Goal: Task Accomplishment & Management: Use online tool/utility

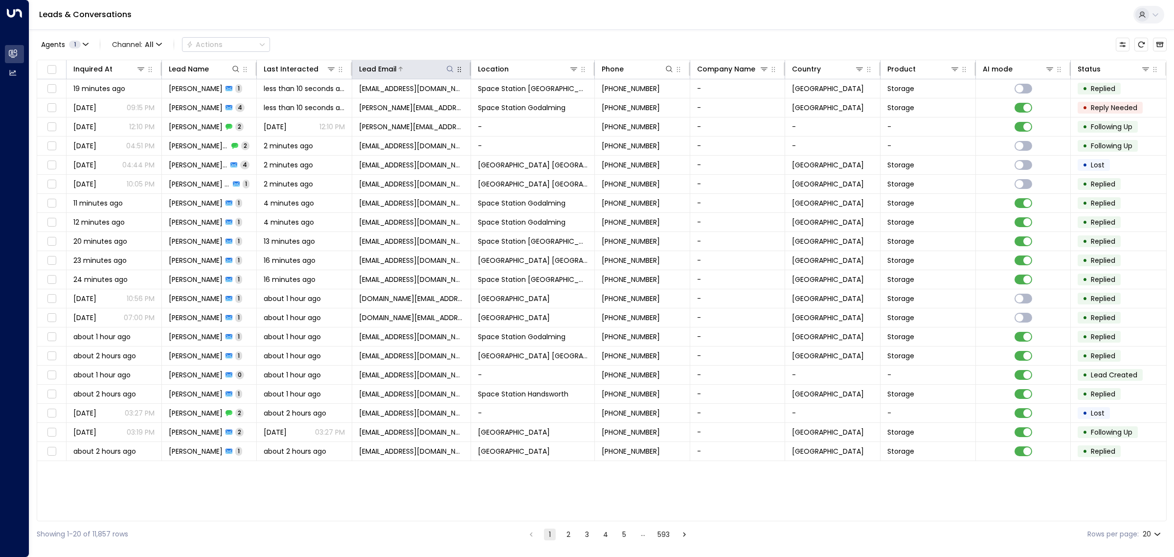
click at [450, 66] on icon at bounding box center [450, 69] width 8 height 8
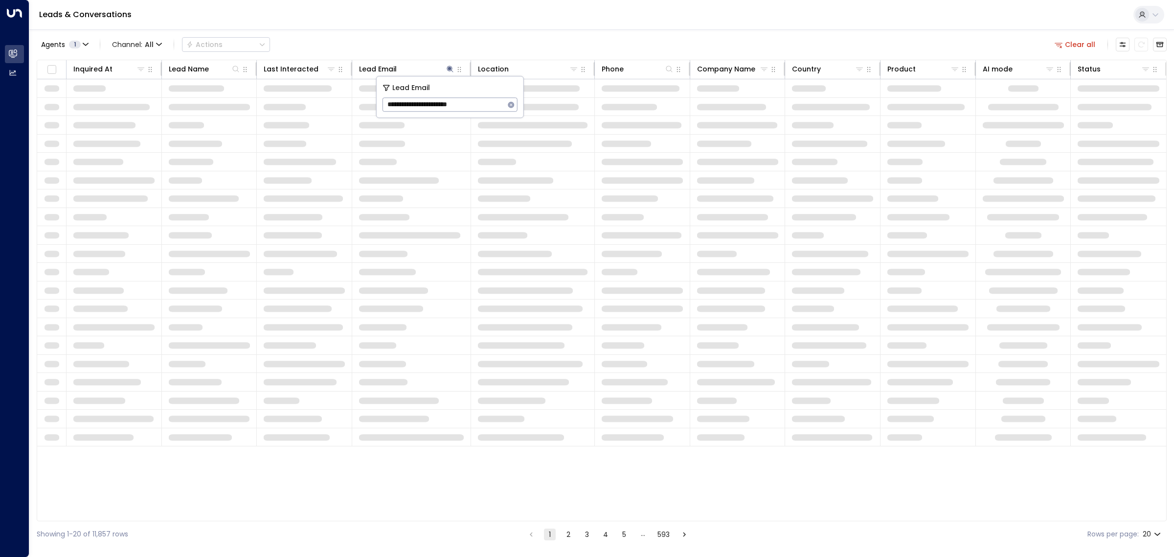
type input "**********"
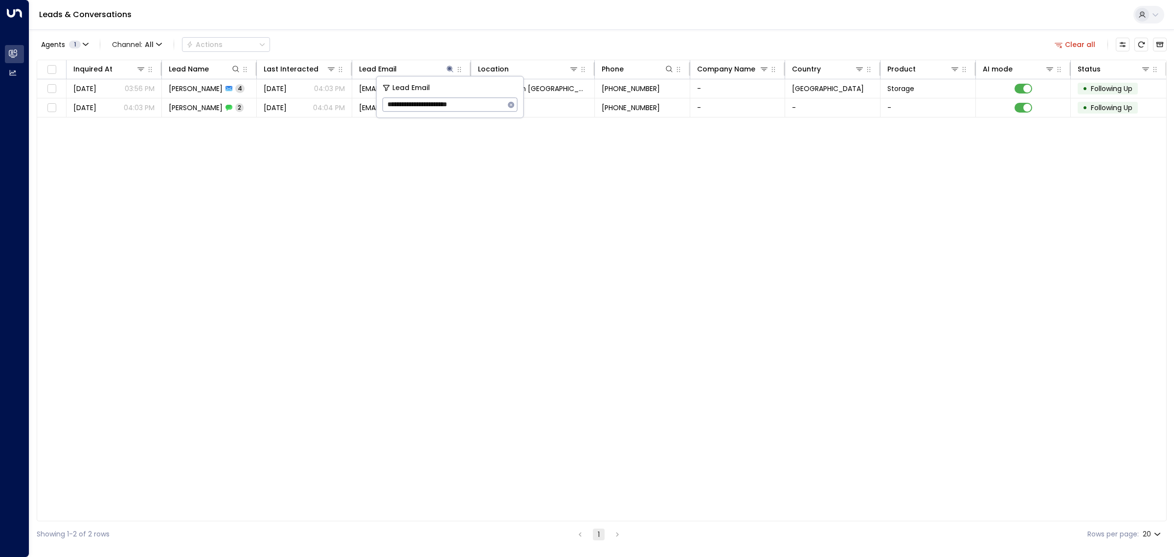
click at [579, 26] on div "Leads & Conversations" at bounding box center [601, 15] width 1144 height 30
drag, startPoint x: 573, startPoint y: 197, endPoint x: 505, endPoint y: 179, distance: 70.2
click at [570, 196] on div "Inquired At Lead Name Last Interacted Lead Email Location Phone Company Name Co…" at bounding box center [602, 290] width 1130 height 461
click at [408, 113] on td "[EMAIL_ADDRESS][DOMAIN_NAME]" at bounding box center [411, 107] width 119 height 19
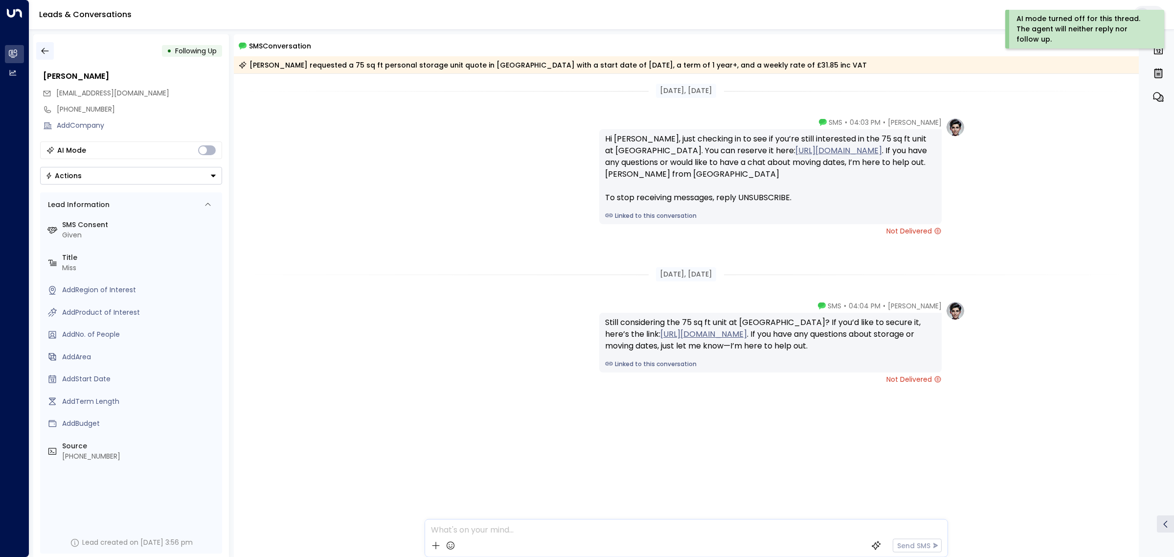
click at [45, 52] on icon "button" at bounding box center [45, 51] width 10 height 10
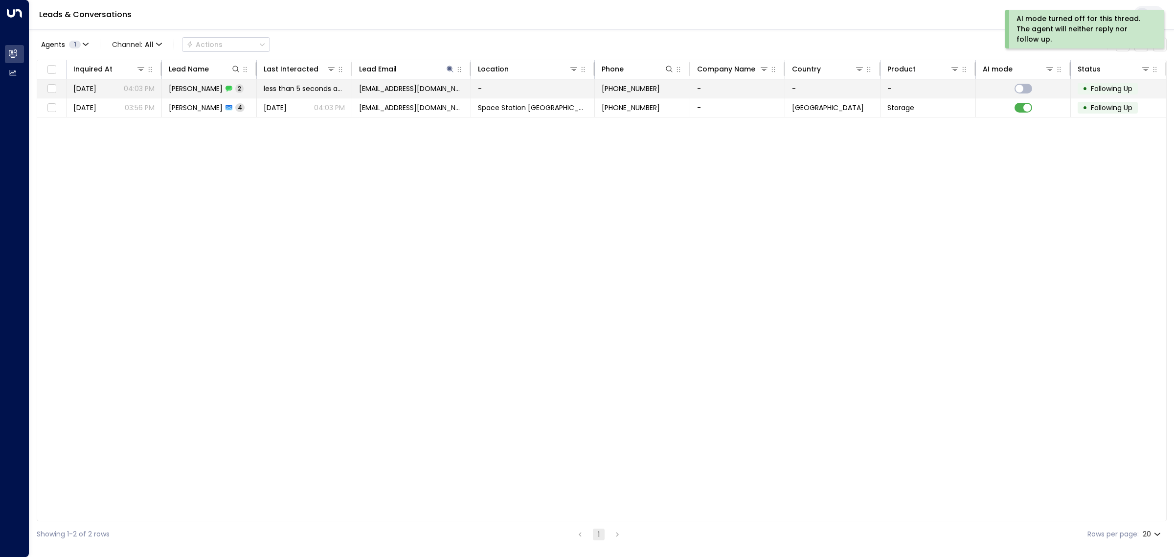
click at [338, 93] on span "less than 5 seconds ago" at bounding box center [304, 89] width 81 height 10
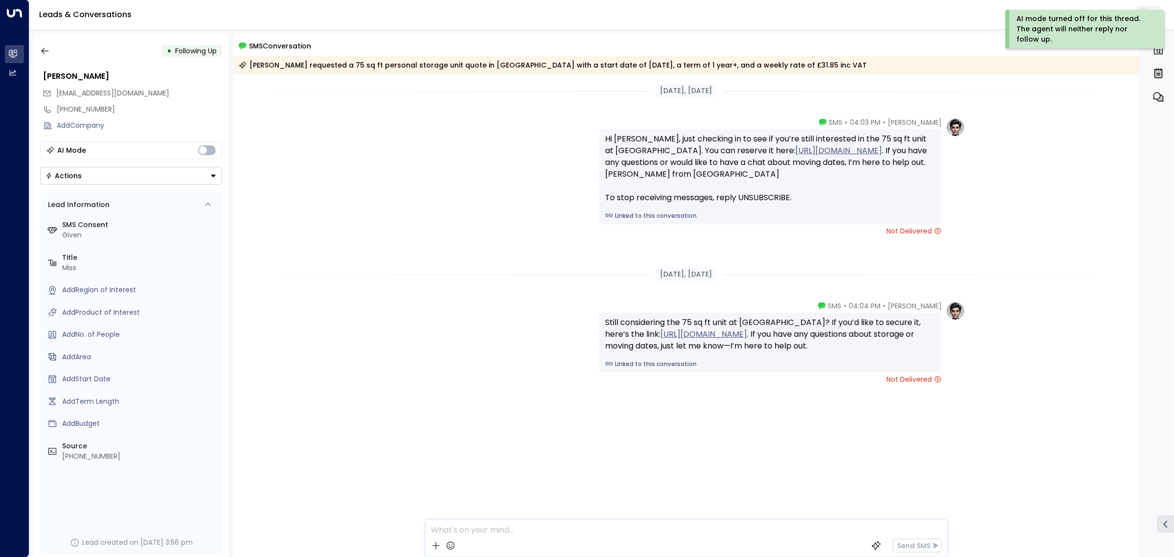
click at [507, 273] on div "[DATE], [DATE]" at bounding box center [686, 274] width 905 height 14
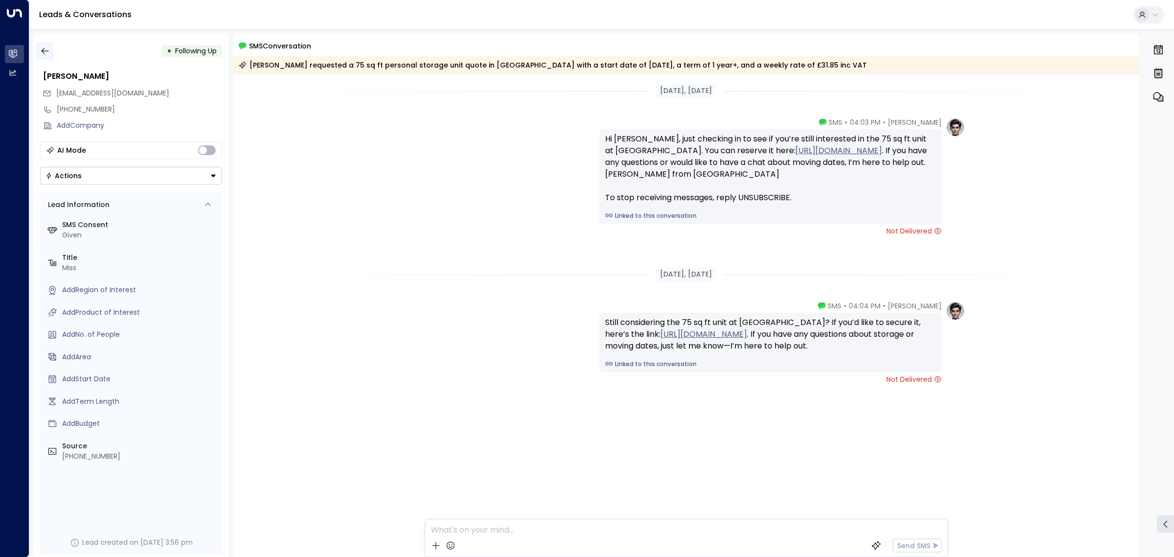
click at [48, 53] on icon "button" at bounding box center [45, 51] width 10 height 10
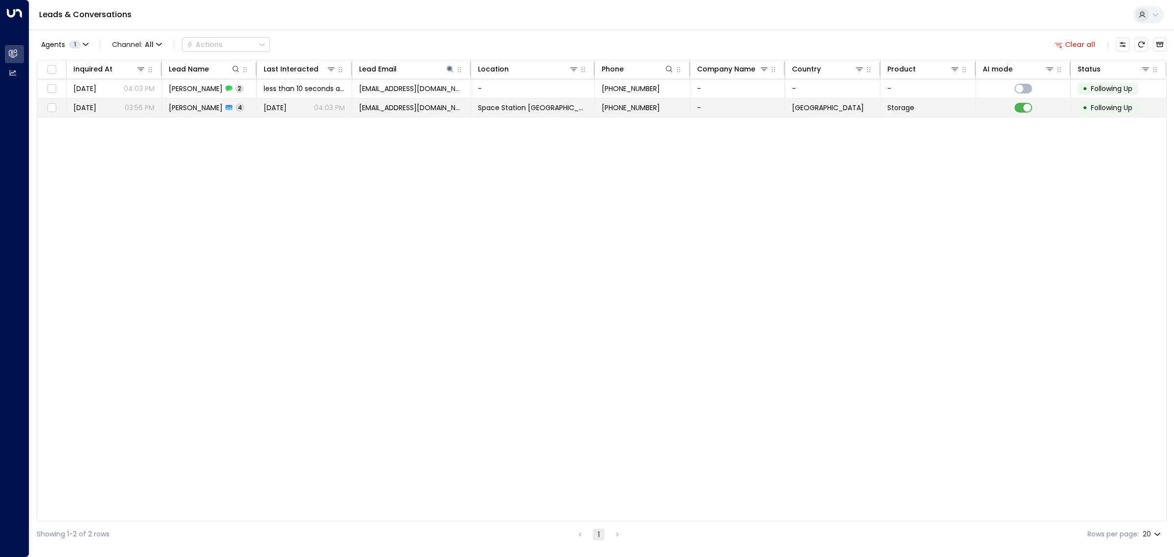
click at [279, 111] on span "[DATE]" at bounding box center [275, 108] width 23 height 10
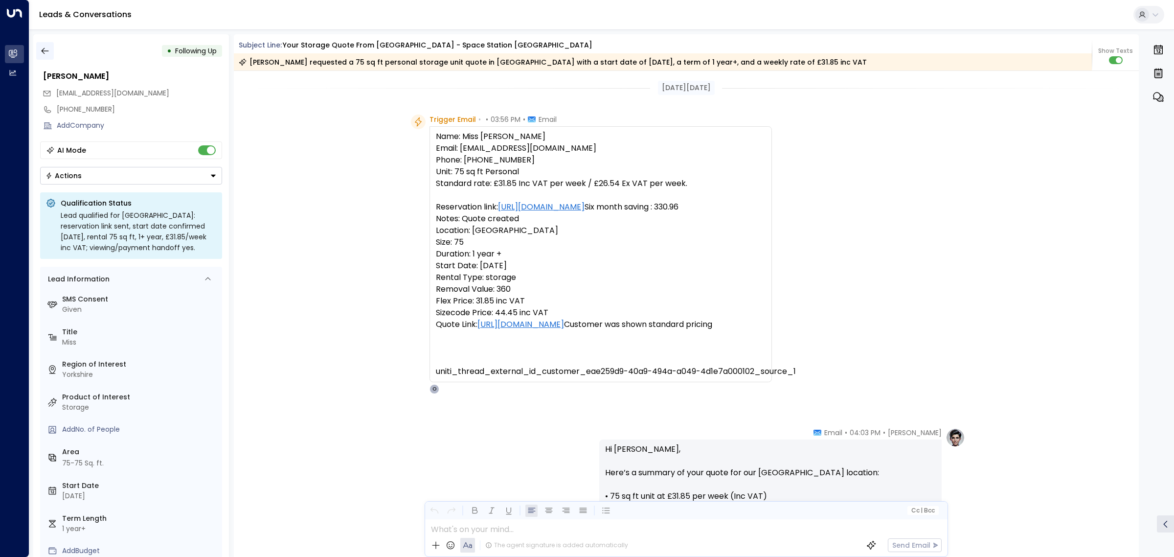
click at [50, 47] on button "button" at bounding box center [45, 51] width 18 height 18
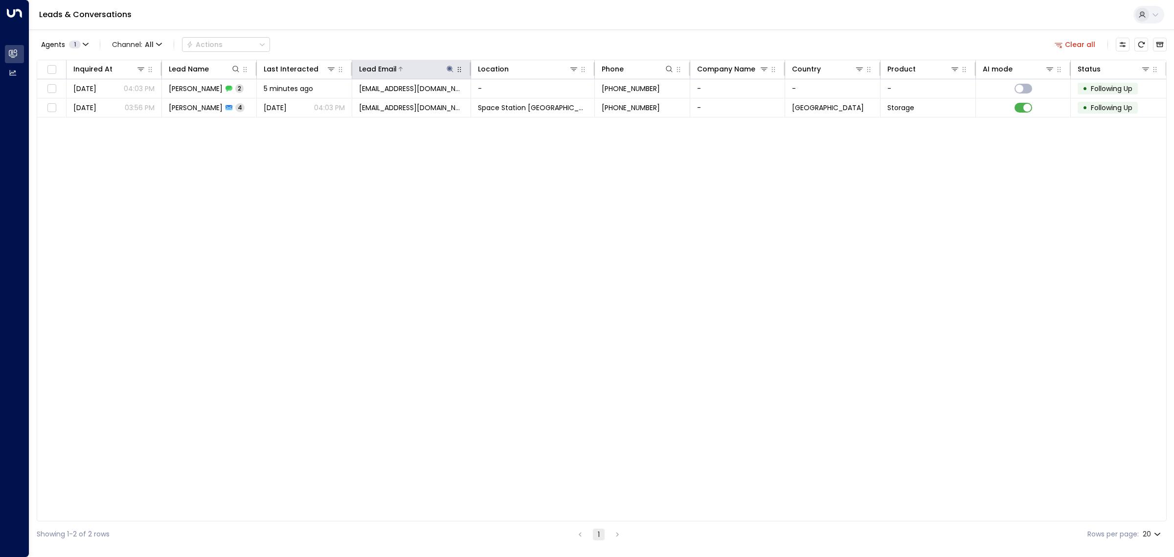
click at [447, 67] on icon at bounding box center [450, 69] width 8 height 8
drag, startPoint x: 485, startPoint y: 103, endPoint x: 384, endPoint y: 100, distance: 100.8
click at [384, 100] on input "**********" at bounding box center [443, 104] width 122 height 18
type input "**********"
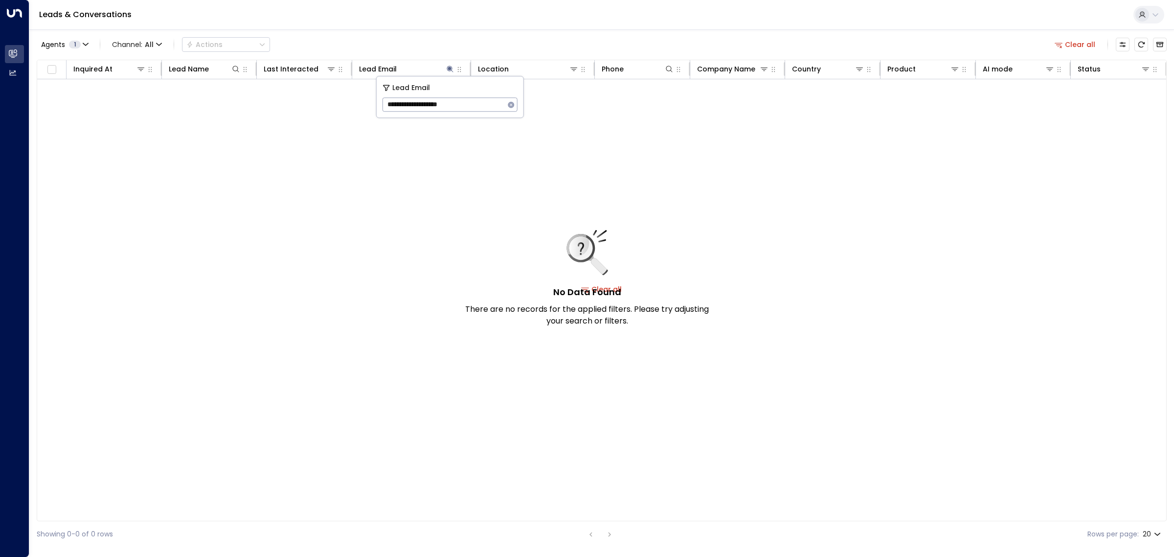
click at [411, 166] on div "No Data Found There are no records for the applied filters. Please try adjustin…" at bounding box center [601, 289] width 1129 height 420
click at [446, 71] on icon at bounding box center [450, 69] width 8 height 8
drag, startPoint x: 485, startPoint y: 106, endPoint x: 377, endPoint y: 100, distance: 108.7
click at [377, 100] on div "**********" at bounding box center [450, 96] width 147 height 41
type input "**********"
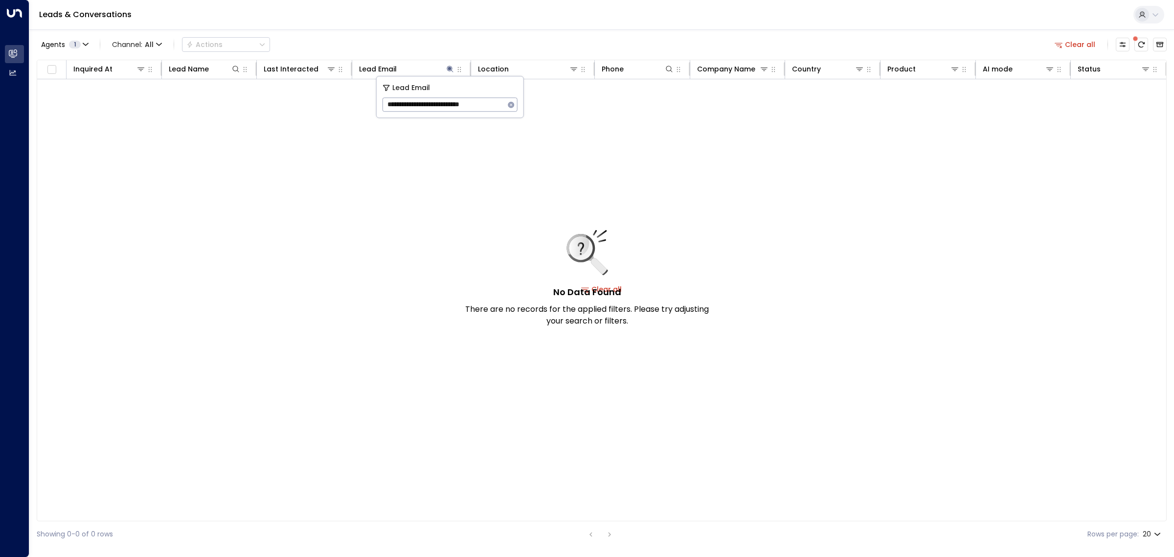
scroll to position [0, 4]
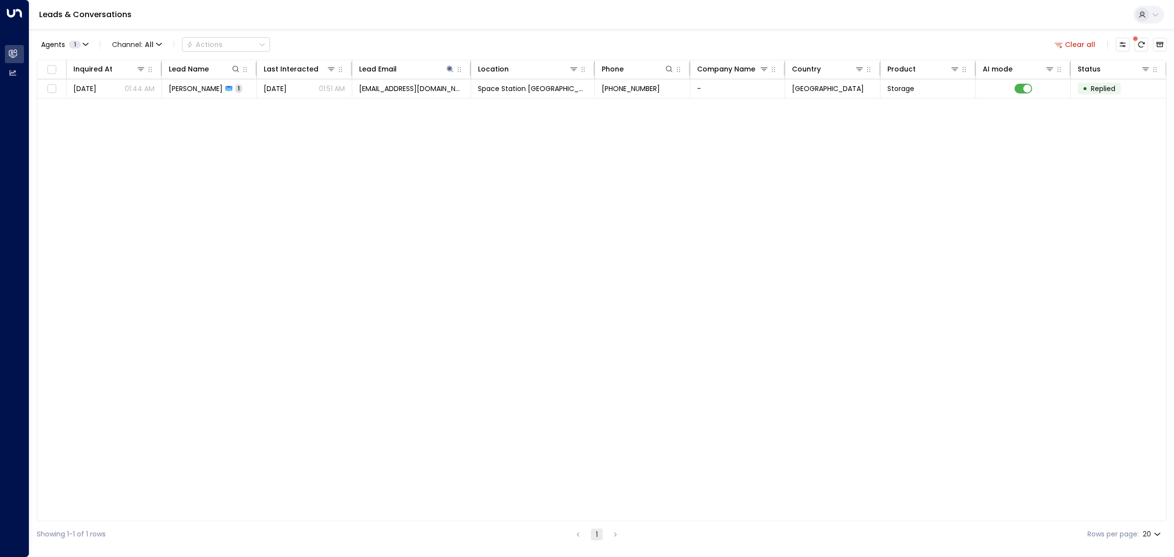
click at [411, 158] on div "Inquired At Lead Name Last Interacted Lead Email Location Phone Company Name Co…" at bounding box center [602, 290] width 1130 height 461
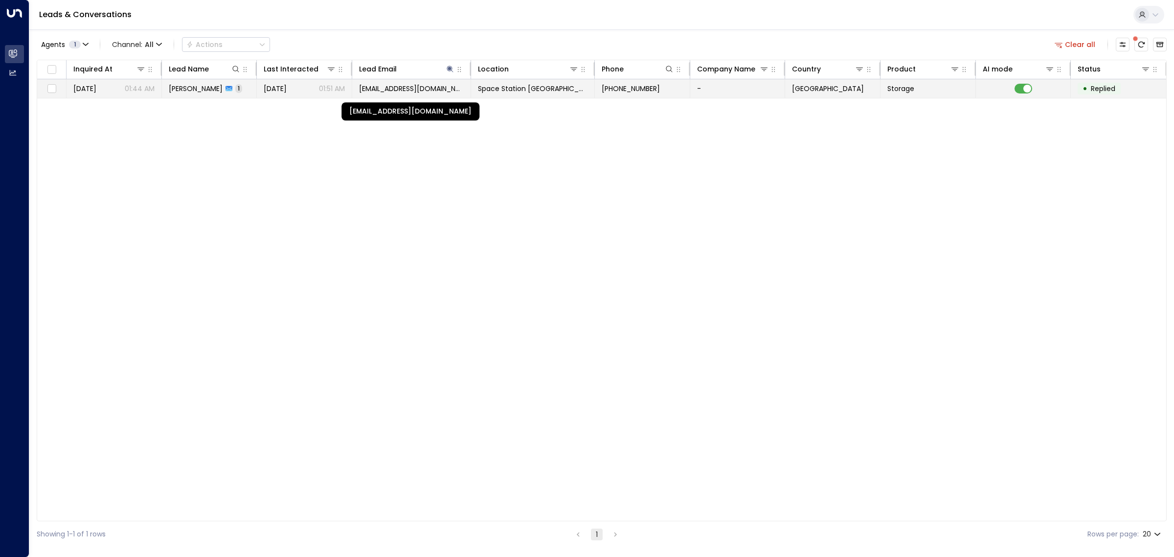
click at [404, 89] on span "[EMAIL_ADDRESS][DOMAIN_NAME]" at bounding box center [411, 89] width 105 height 10
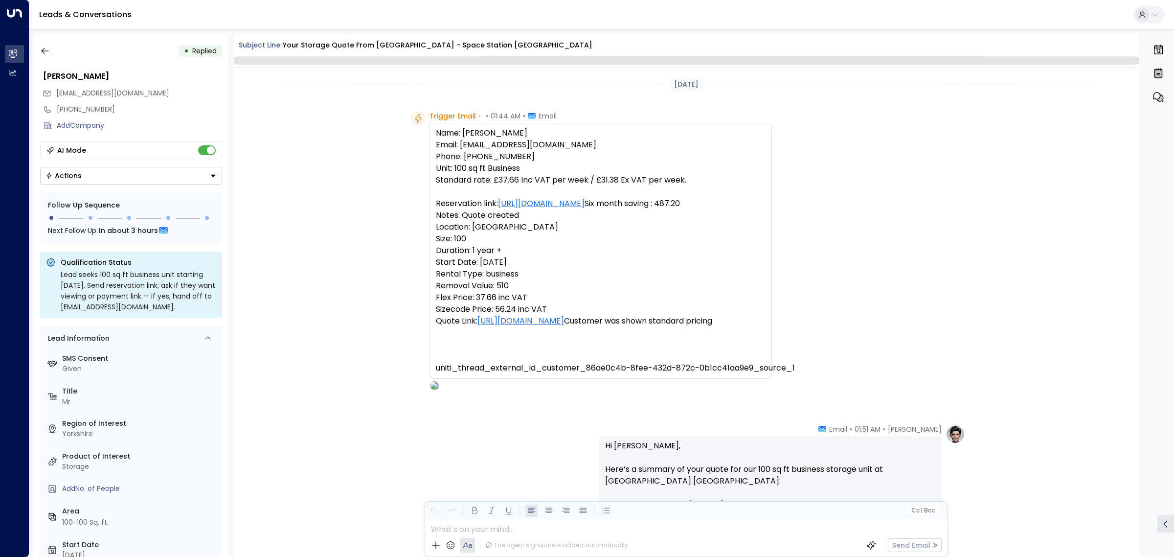
scroll to position [263, 0]
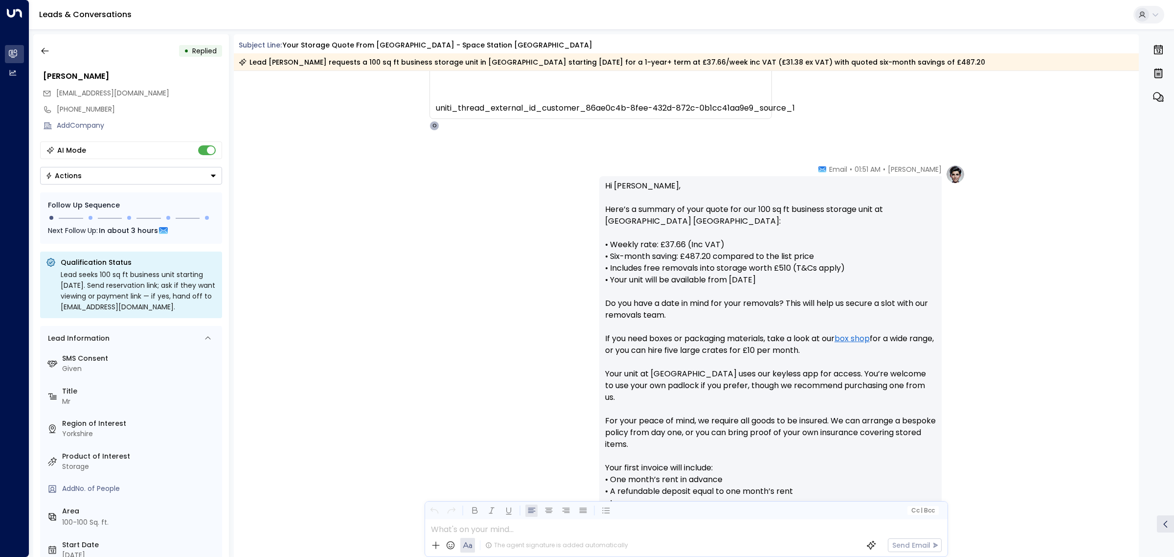
click at [406, 155] on div "[DATE] Trigger Email • • 01:44 AM • Email Name: [PERSON_NAME] Email: [EMAIL_ADD…" at bounding box center [686, 262] width 905 height 908
click at [52, 50] on button "button" at bounding box center [45, 51] width 18 height 18
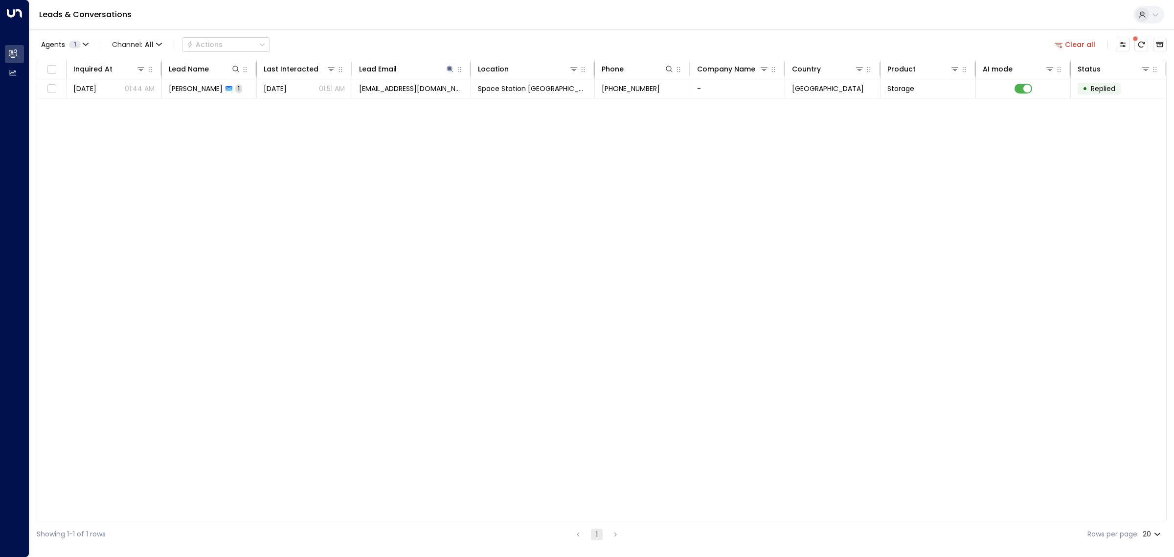
click at [292, 146] on div "Inquired At Lead Name Last Interacted Lead Email Location Phone Company Name Co…" at bounding box center [602, 290] width 1130 height 461
click at [453, 67] on icon at bounding box center [450, 69] width 8 height 8
click at [510, 106] on icon "button" at bounding box center [511, 104] width 6 height 6
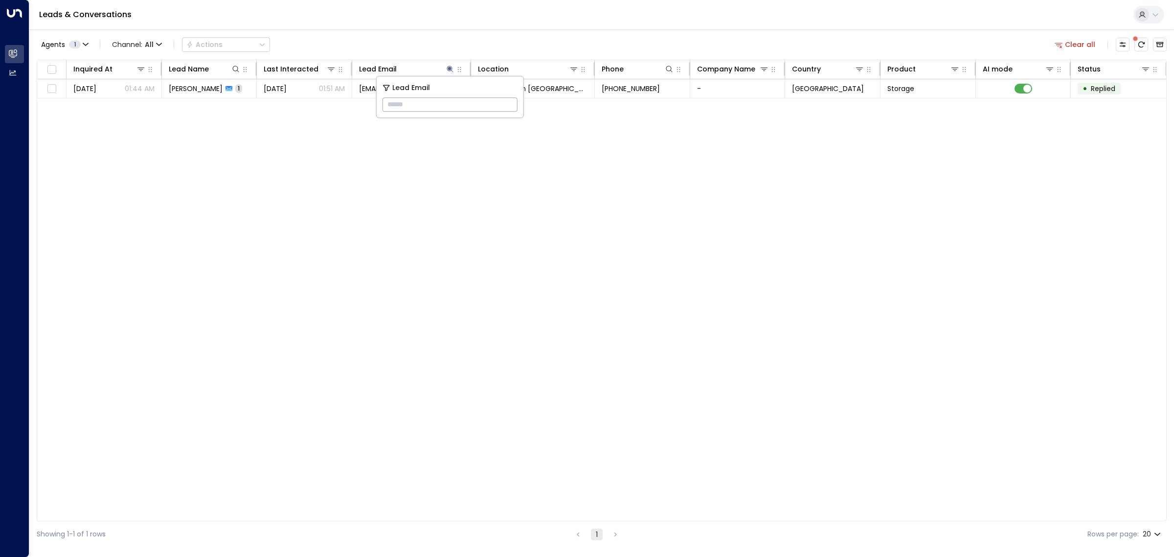
click at [430, 156] on div "Inquired At Lead Name Last Interacted Lead Email Location Phone Company Name Co…" at bounding box center [602, 290] width 1130 height 461
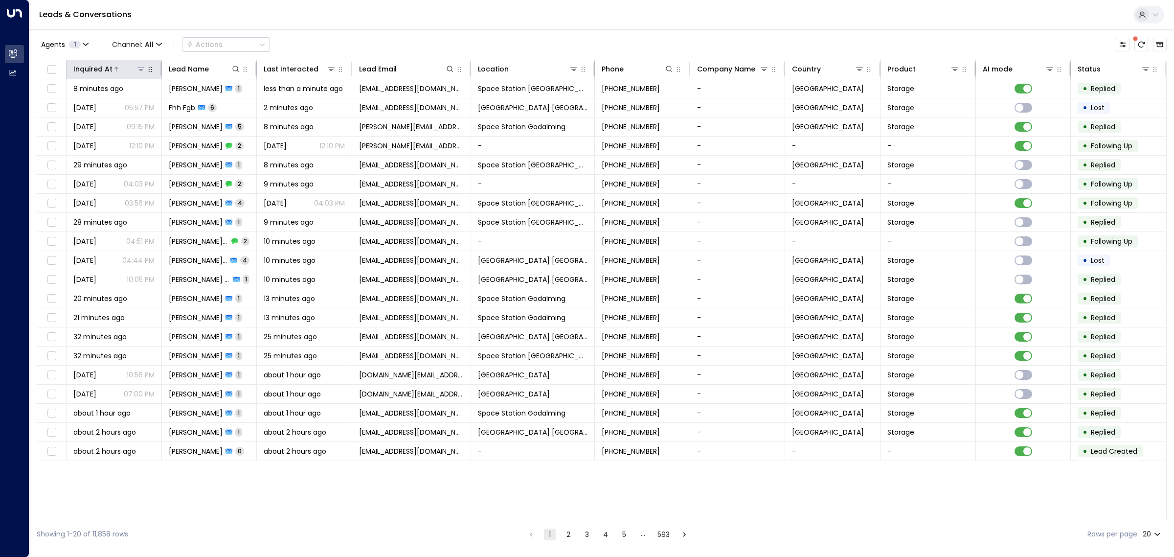
click at [128, 66] on div at bounding box center [128, 69] width 33 height 10
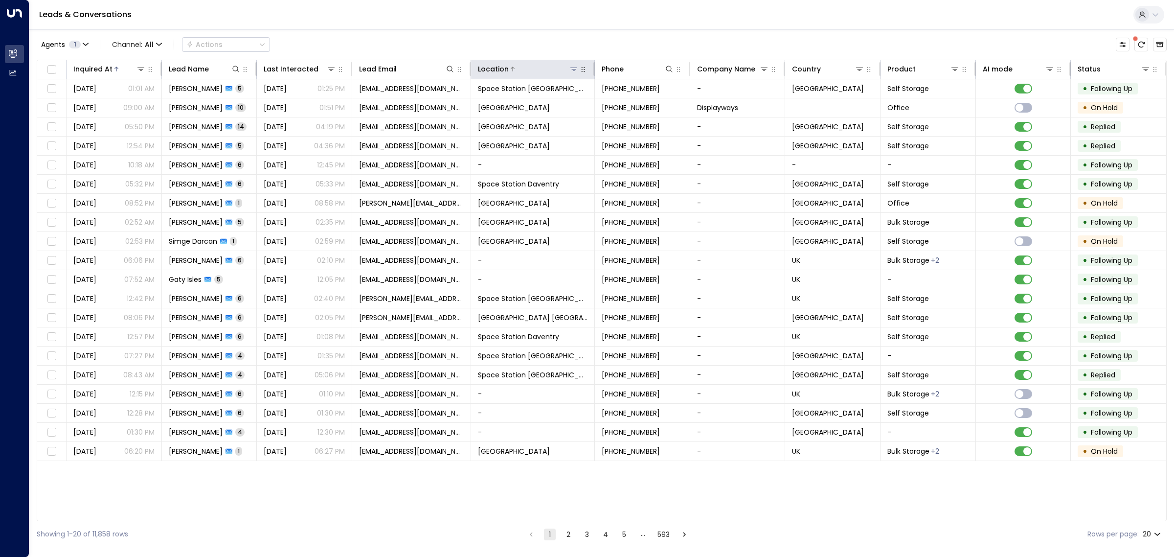
click at [573, 67] on icon at bounding box center [573, 68] width 7 height 3
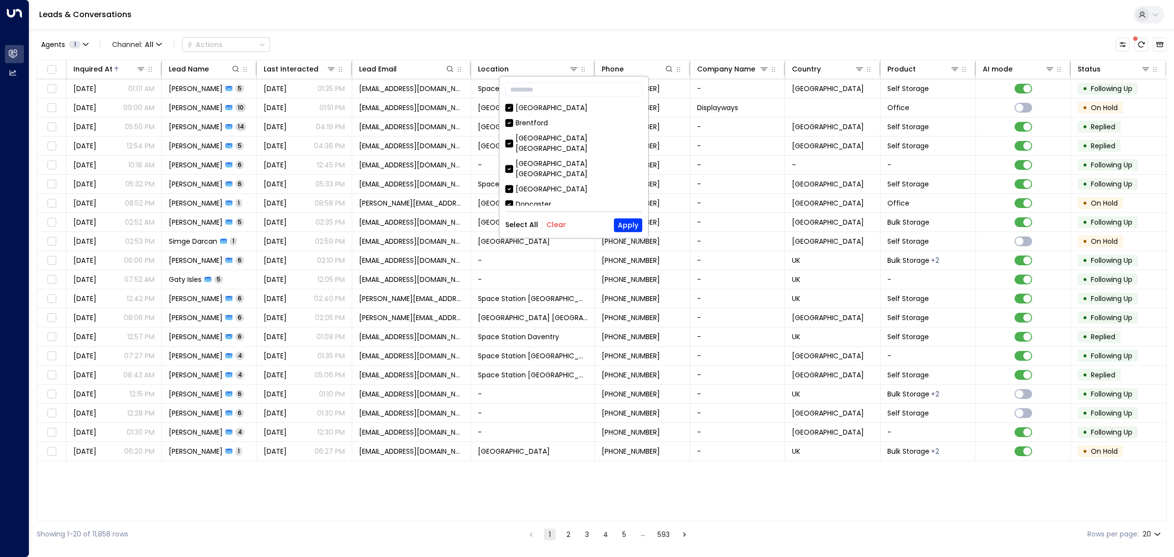
click at [558, 227] on button "Clear" at bounding box center [556, 225] width 20 height 8
click at [546, 157] on div "Space Station [GEOGRAPHIC_DATA]" at bounding box center [576, 162] width 122 height 10
click at [629, 228] on button "Apply" at bounding box center [628, 225] width 28 height 14
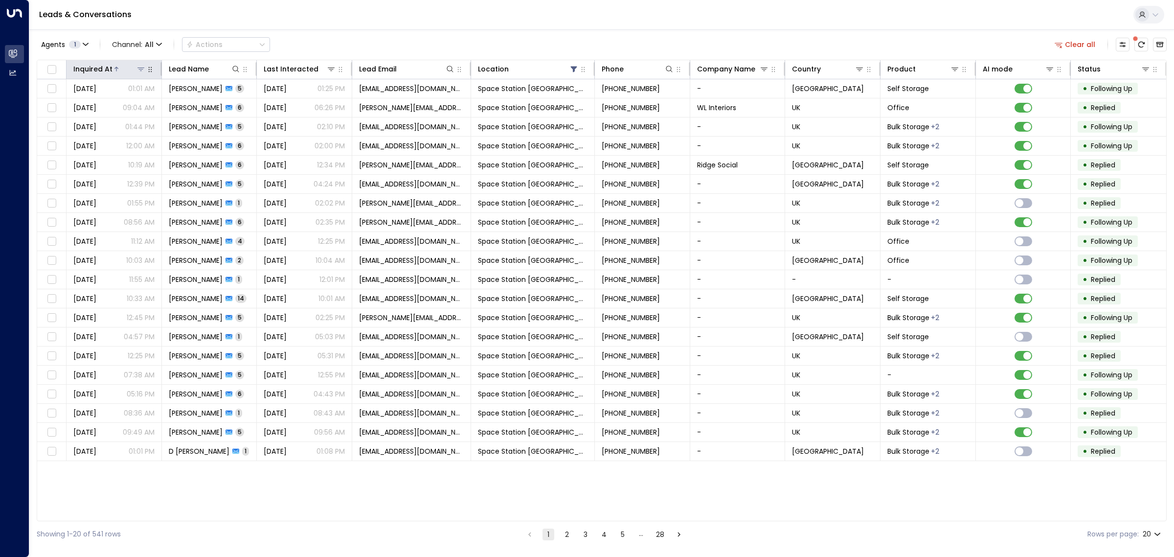
click at [115, 67] on icon at bounding box center [116, 69] width 4 height 4
